Goal: Register for event/course

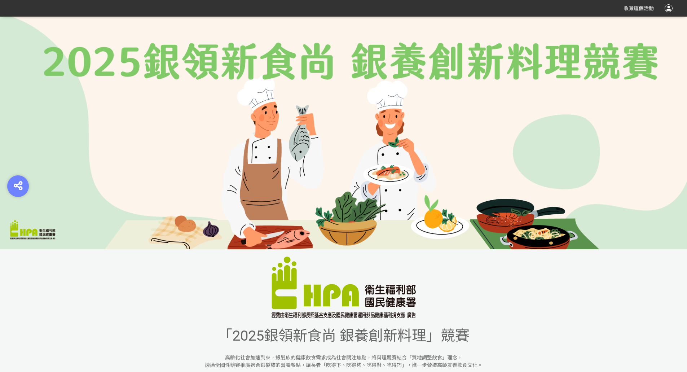
drag, startPoint x: 232, startPoint y: 332, endPoint x: 240, endPoint y: 334, distance: 8.2
click at [233, 332] on span "「2025銀領新食尚 銀養創新料理」競賽" at bounding box center [344, 335] width 252 height 17
click at [291, 337] on span "「2025銀領新食尚 銀養創新料理」競賽" at bounding box center [344, 335] width 252 height 17
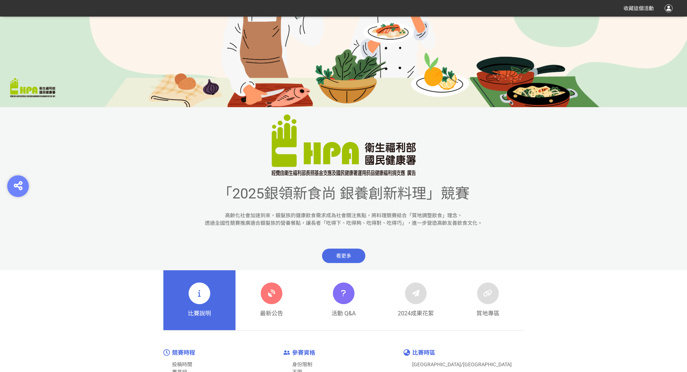
scroll to position [180, 0]
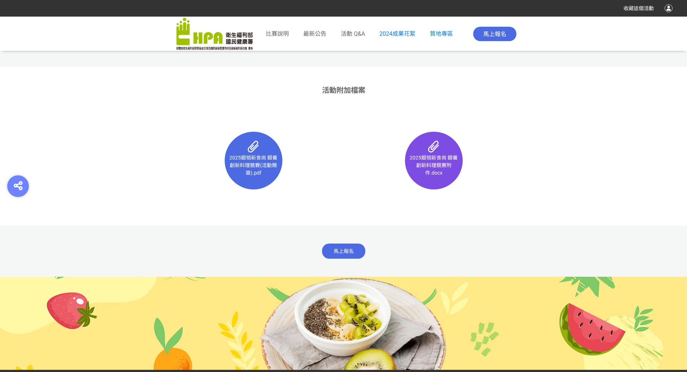
scroll to position [4644, 0]
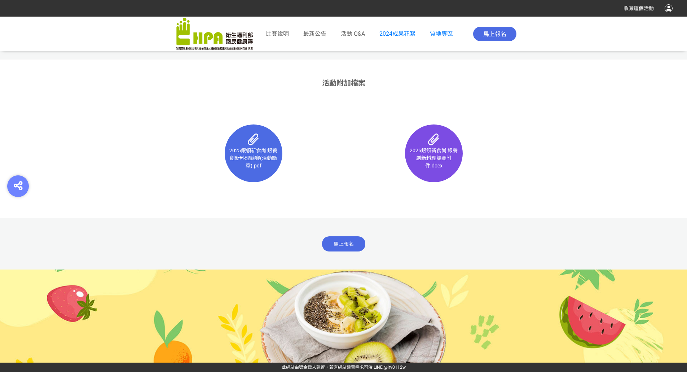
click at [222, 44] on img at bounding box center [214, 34] width 76 height 32
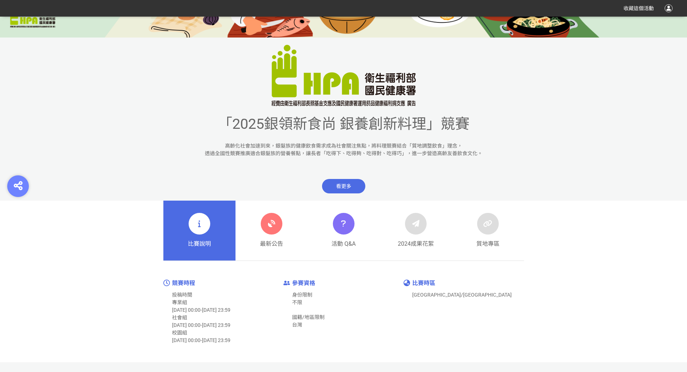
click at [228, 33] on div "「2025銀領新食尚 銀養創新料理」競賽 高齡化社會加速到來，銀髮族的健康飲食需求成為社會關注焦點，將料理競賽結合「質地調整飲食」理念， 透過全國性競賽推廣適…" at bounding box center [343, 33] width 687 height 456
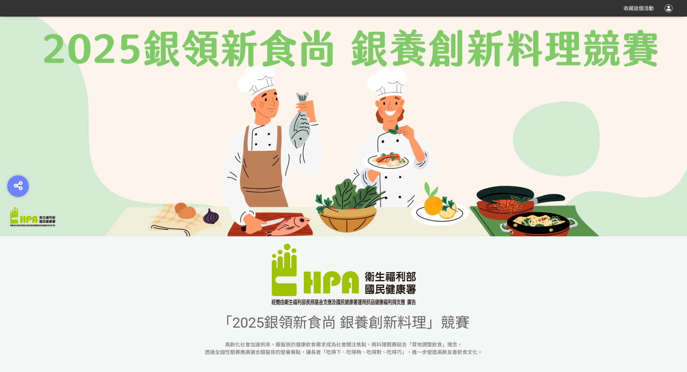
scroll to position [0, 0]
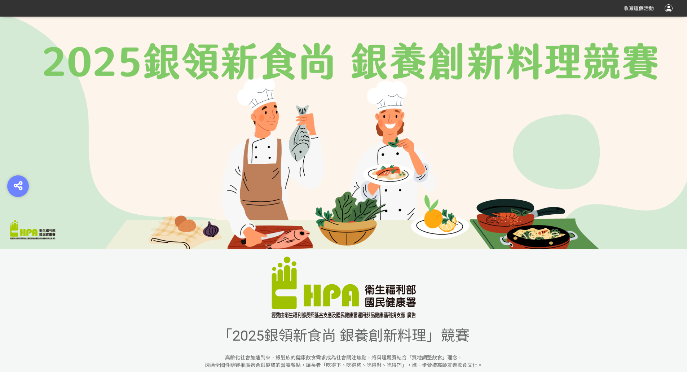
click at [391, 300] on img at bounding box center [343, 286] width 144 height 61
click at [390, 296] on img at bounding box center [343, 286] width 144 height 61
click at [389, 296] on img at bounding box center [343, 286] width 144 height 61
click at [388, 297] on img at bounding box center [343, 286] width 144 height 61
click at [388, 298] on img at bounding box center [343, 286] width 144 height 61
